Goal: Task Accomplishment & Management: Use online tool/utility

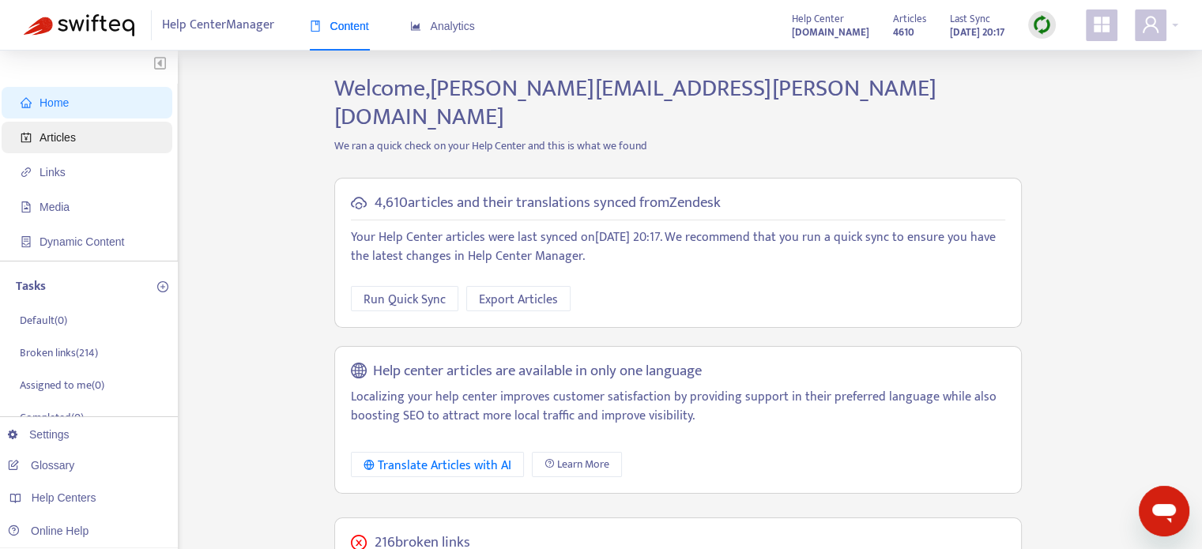
click at [63, 135] on span "Articles" at bounding box center [58, 137] width 36 height 13
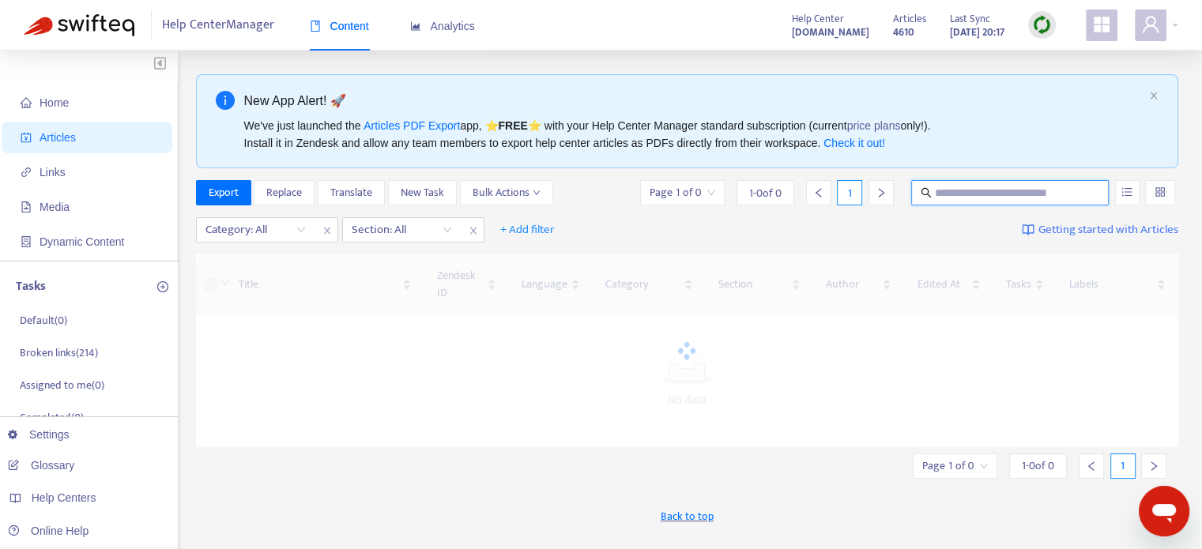
click at [1002, 195] on input "text" at bounding box center [1011, 192] width 152 height 17
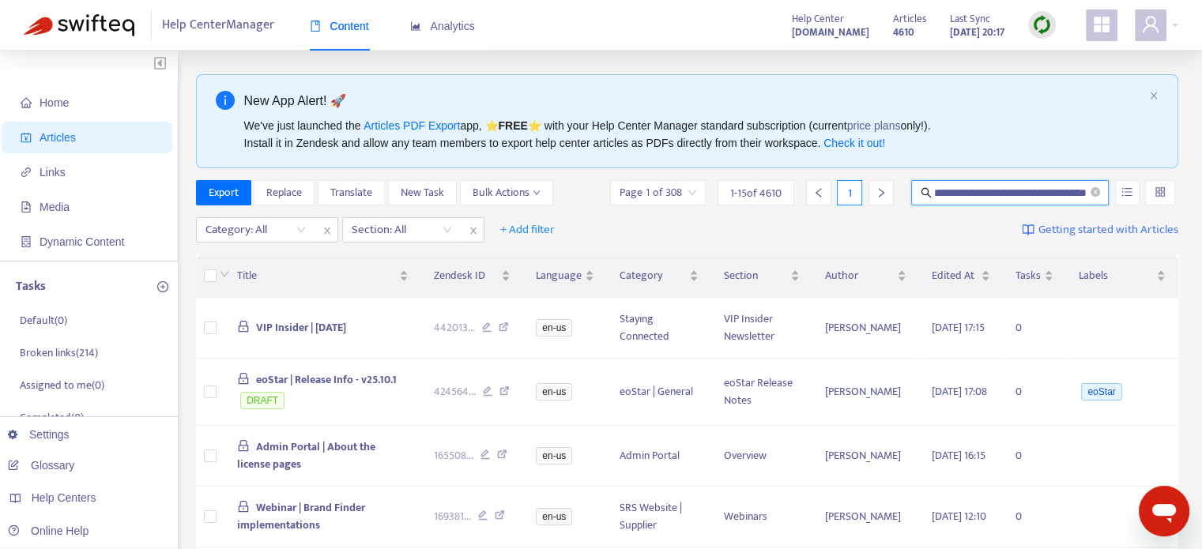
scroll to position [0, 38]
type input "**********"
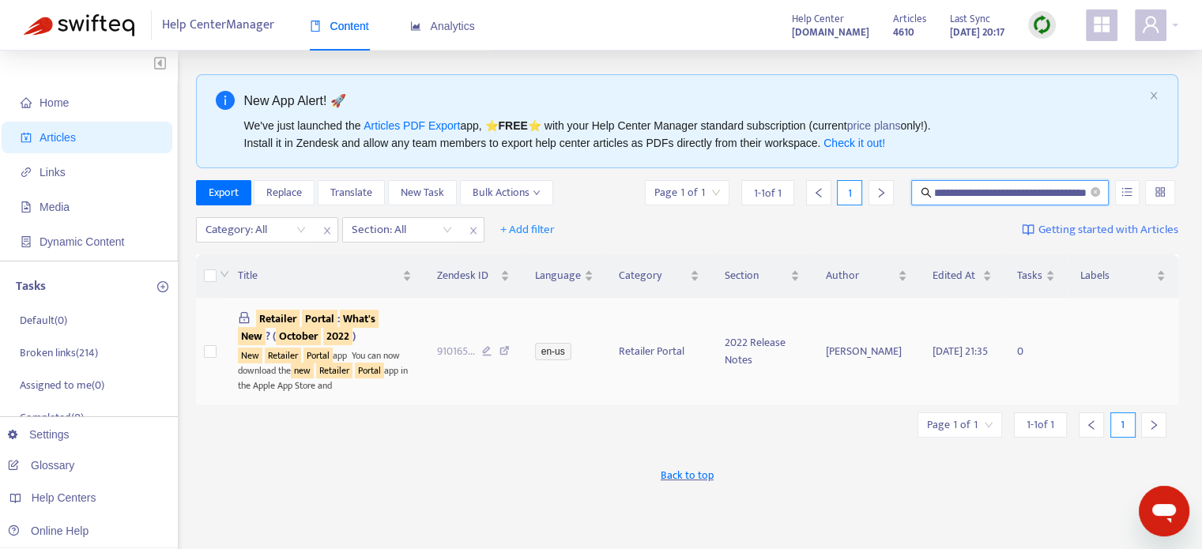
scroll to position [0, 0]
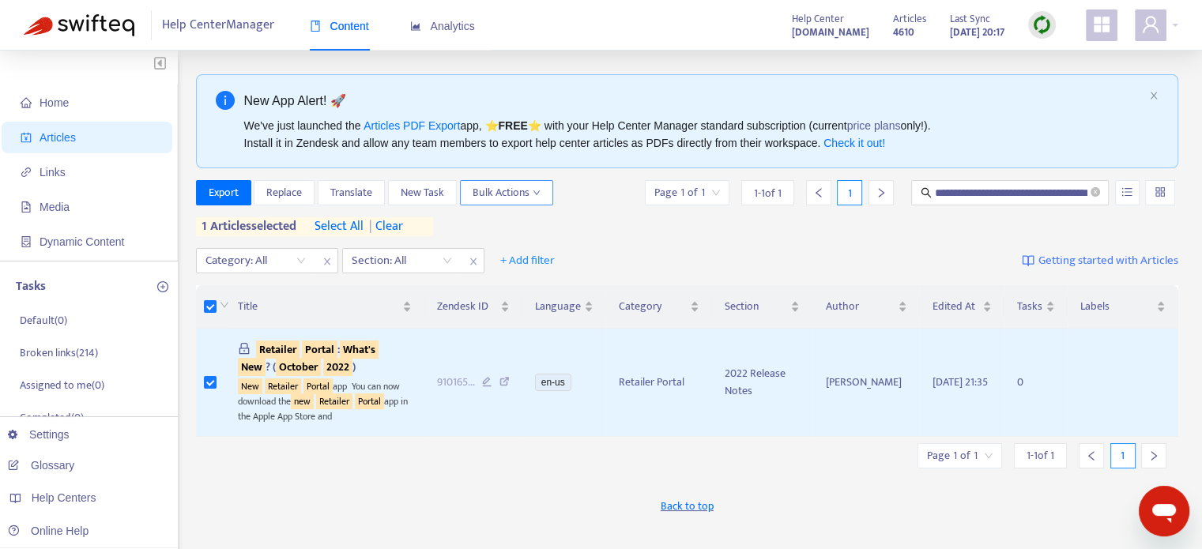
click at [506, 201] on span "Bulk Actions" at bounding box center [506, 192] width 68 height 17
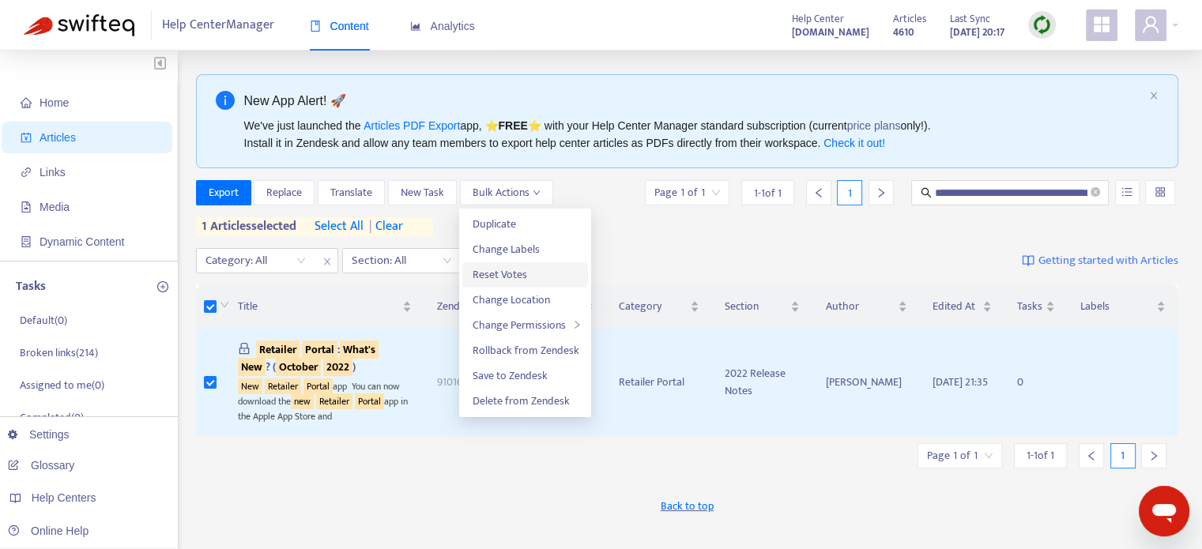
click at [530, 274] on span "Reset Votes" at bounding box center [525, 274] width 107 height 17
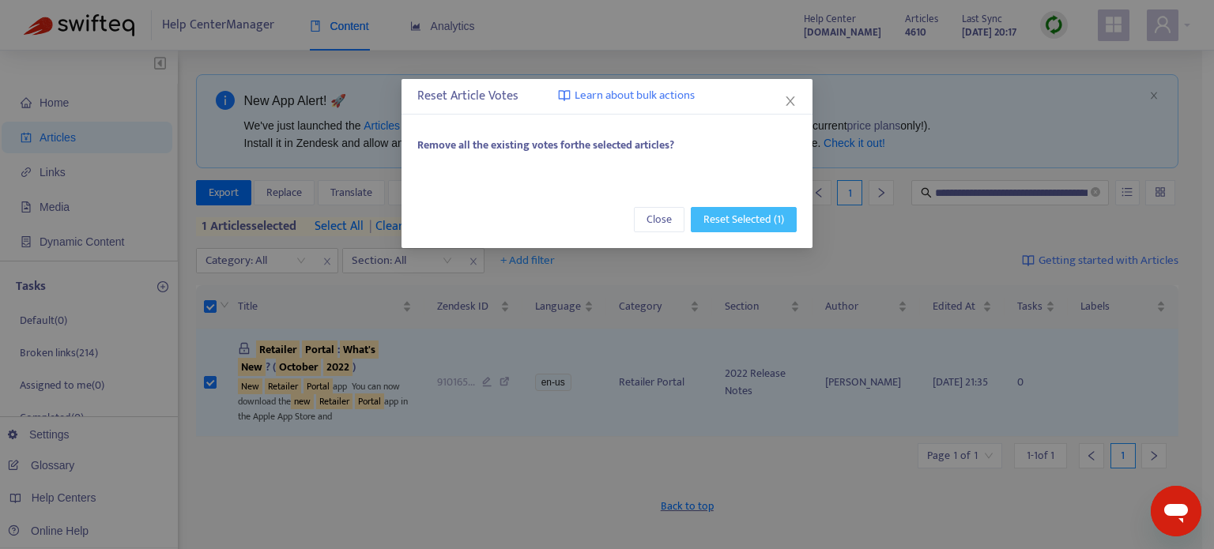
click at [740, 224] on span "Reset Selected (1)" at bounding box center [743, 219] width 81 height 17
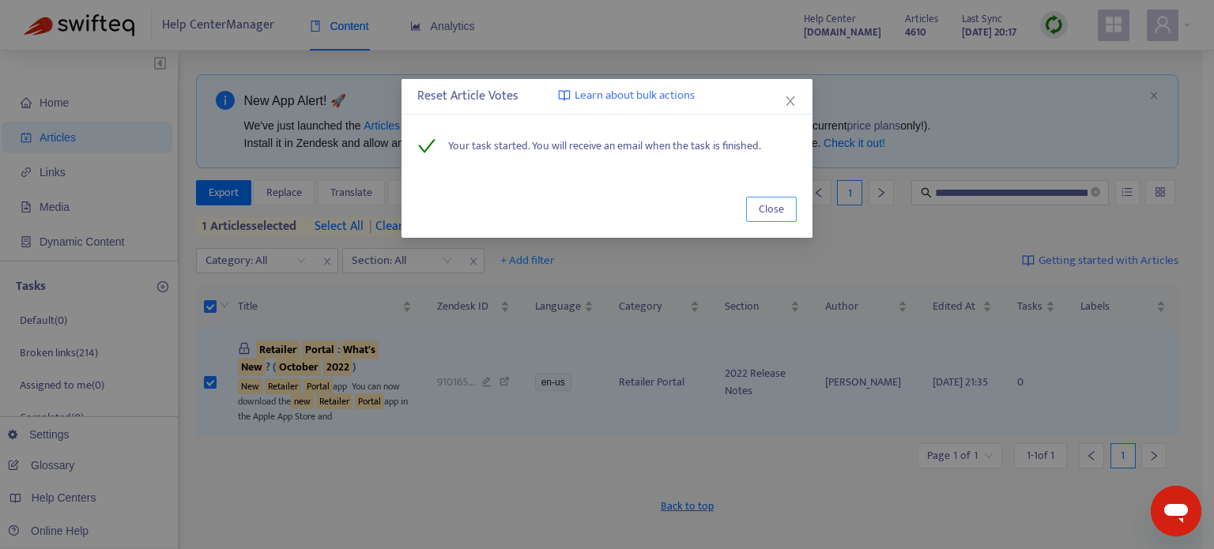
click at [769, 208] on span "Close" at bounding box center [770, 209] width 25 height 17
